Goal: Check status: Check status

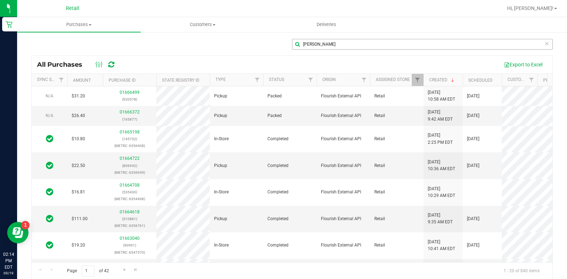
click at [323, 42] on input "[PERSON_NAME]" at bounding box center [422, 44] width 261 height 11
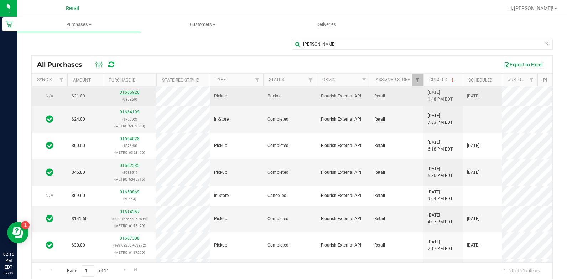
type input "[PERSON_NAME]"
click at [126, 93] on link "01666920" at bounding box center [130, 92] width 20 height 5
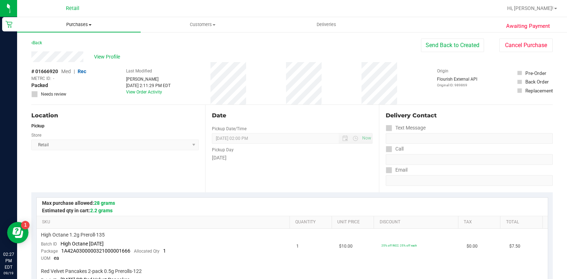
click at [73, 24] on span "Purchases" at bounding box center [79, 24] width 124 height 6
click at [72, 62] on li "All purchases" at bounding box center [79, 60] width 124 height 9
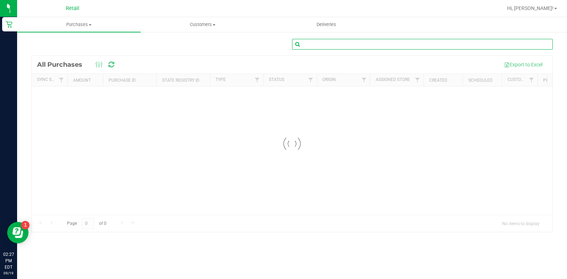
click at [429, 46] on input "text" at bounding box center [422, 44] width 261 height 11
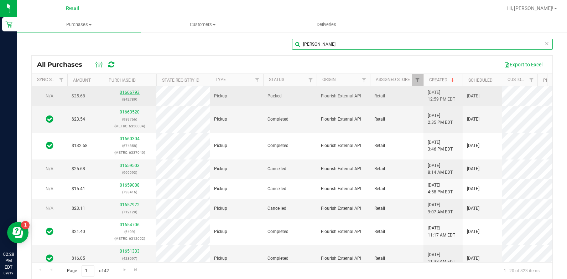
type input "[PERSON_NAME]"
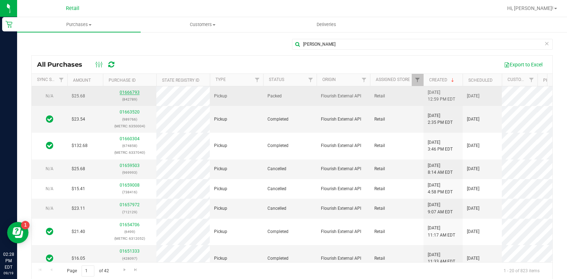
click at [133, 95] on link "01666793" at bounding box center [130, 92] width 20 height 5
